Goal: Information Seeking & Learning: Check status

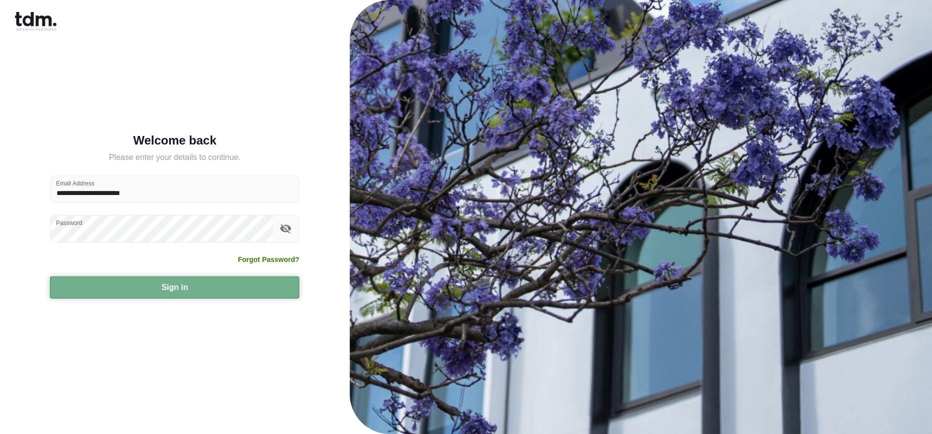
click at [177, 295] on button "Sign in" at bounding box center [174, 288] width 249 height 22
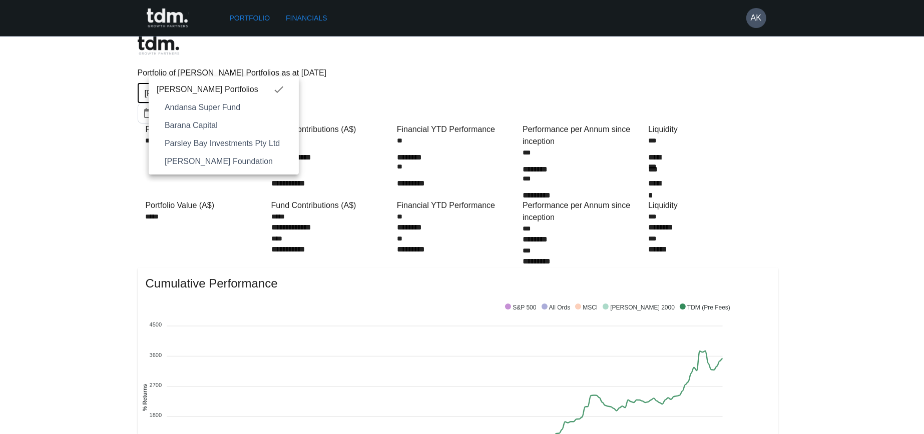
click at [525, 67] on div at bounding box center [466, 217] width 932 height 434
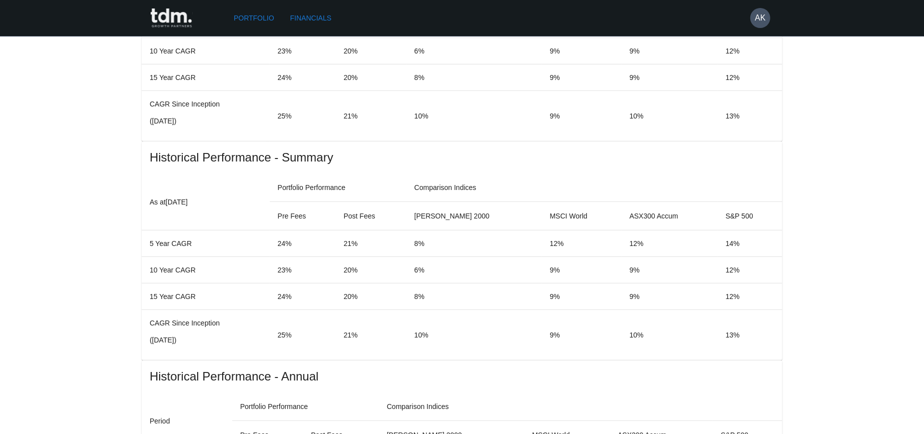
scroll to position [611, 0]
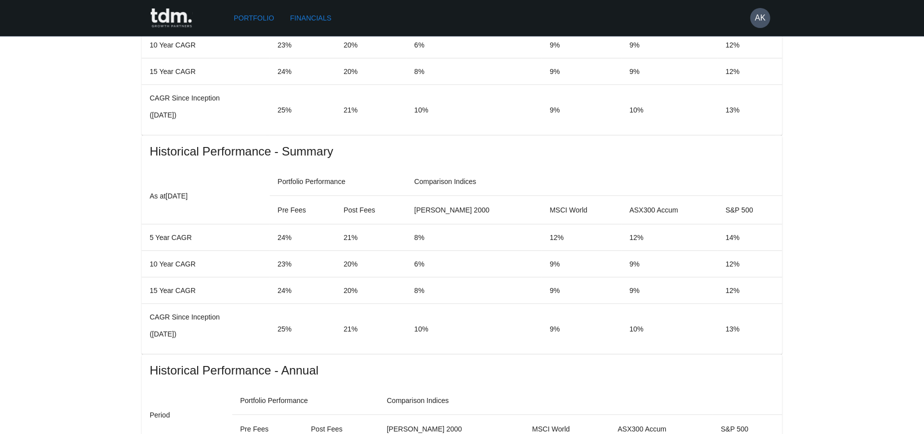
drag, startPoint x: 657, startPoint y: 213, endPoint x: 742, endPoint y: 226, distance: 85.5
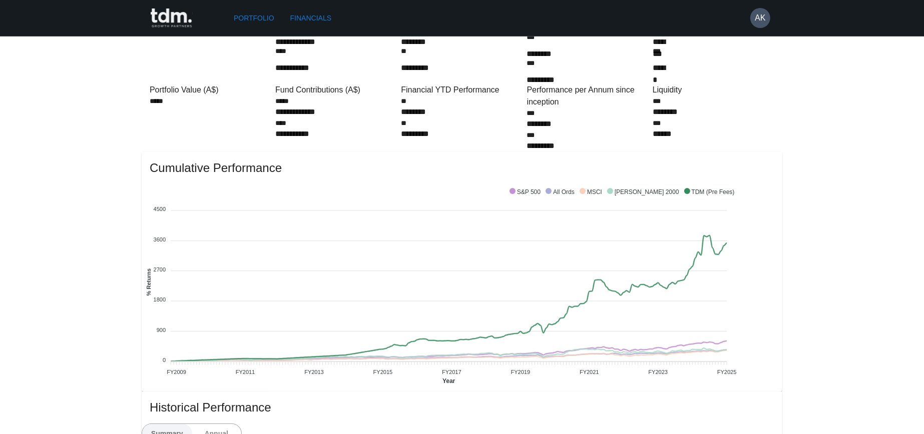
scroll to position [0, 0]
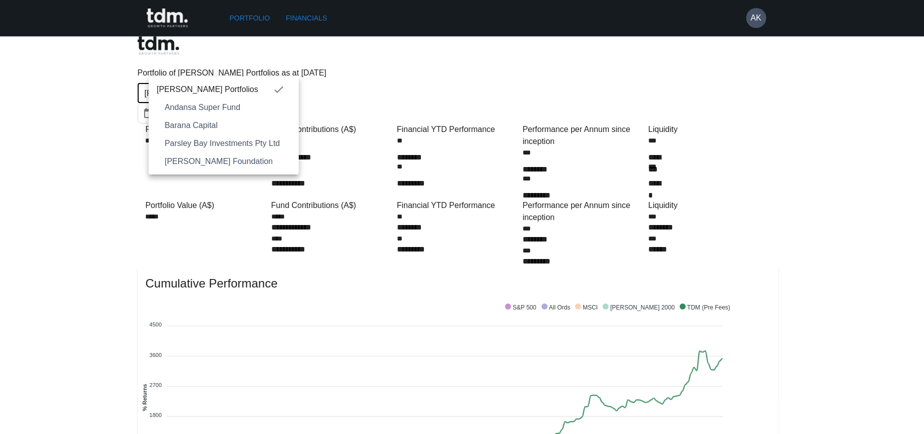
click at [241, 127] on span "Barana Capital" at bounding box center [228, 126] width 126 height 12
type input "**********"
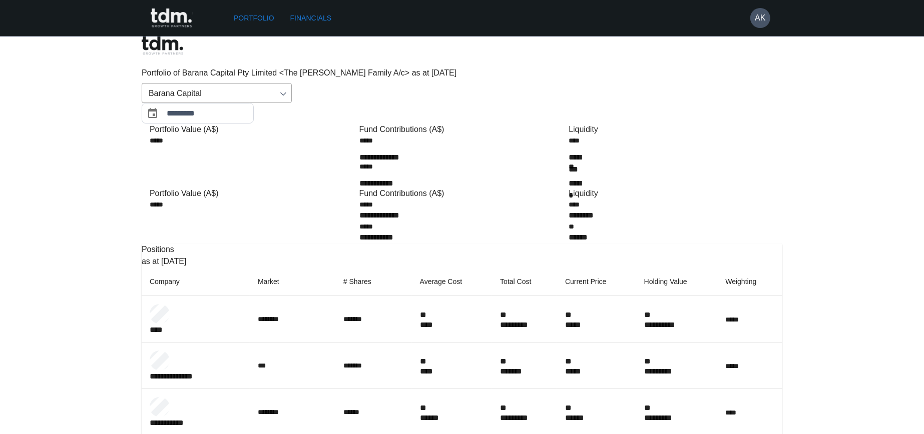
click at [281, 244] on div "Positions as at [DATE]" at bounding box center [462, 256] width 640 height 24
